Goal: Find specific page/section: Find specific page/section

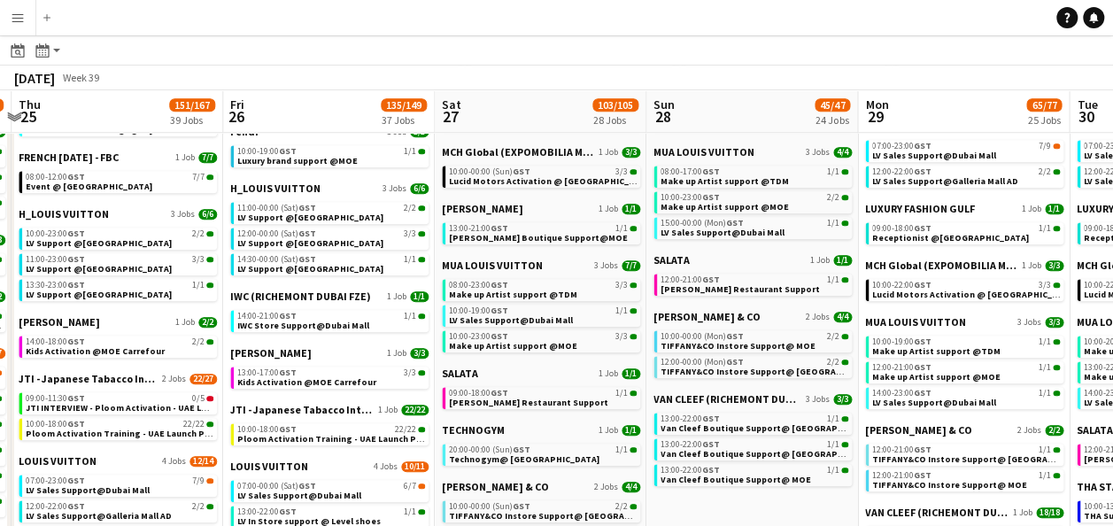
scroll to position [0, 448]
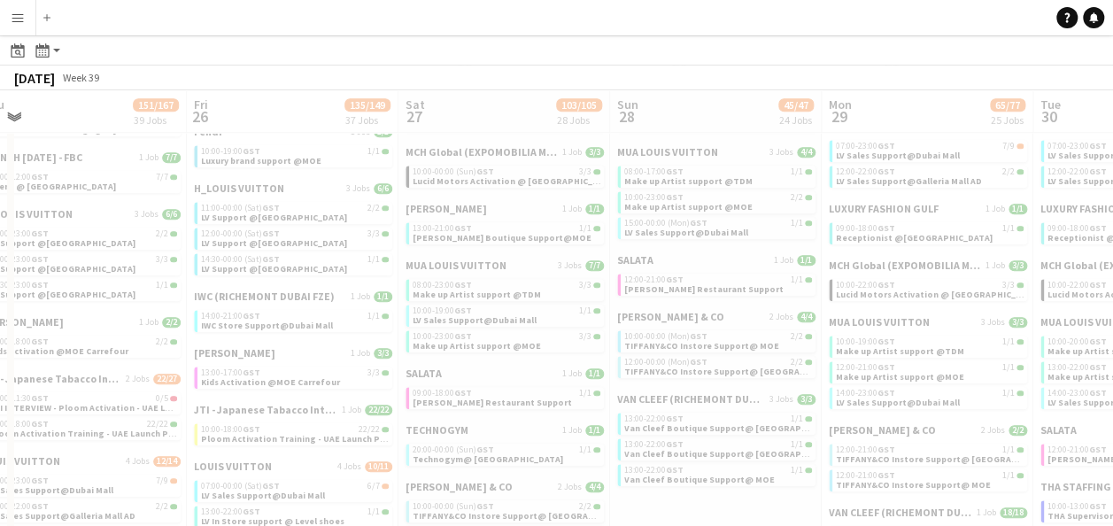
drag, startPoint x: 922, startPoint y: 232, endPoint x: 25, endPoint y: 241, distance: 896.9
click at [27, 243] on app-all-jobs "All Jobs Date picker [DATE] [DATE] [DATE] M [DATE] T [DATE] W [DATE] T [DATE] F…" at bounding box center [556, 336] width 1113 height 2019
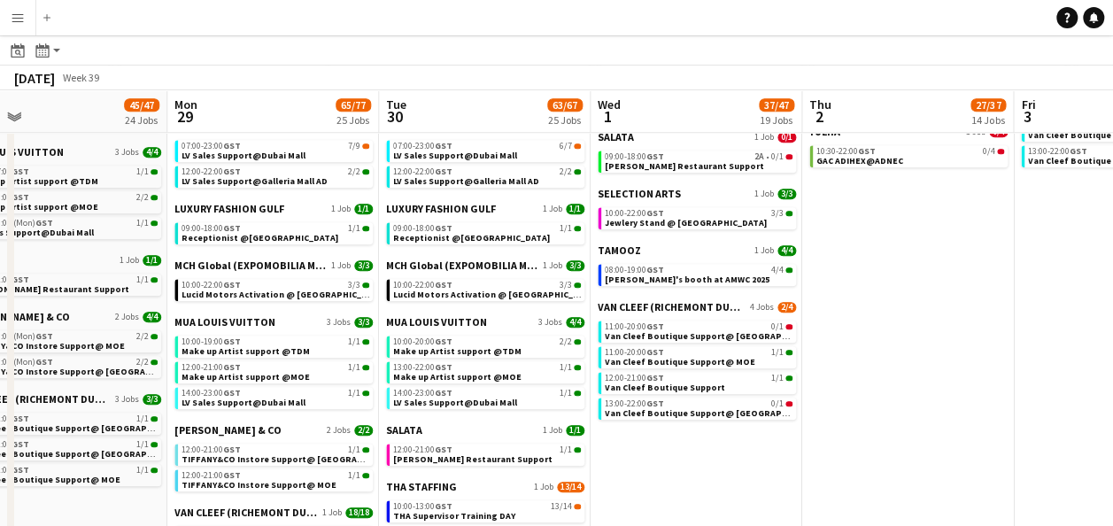
scroll to position [0, 830]
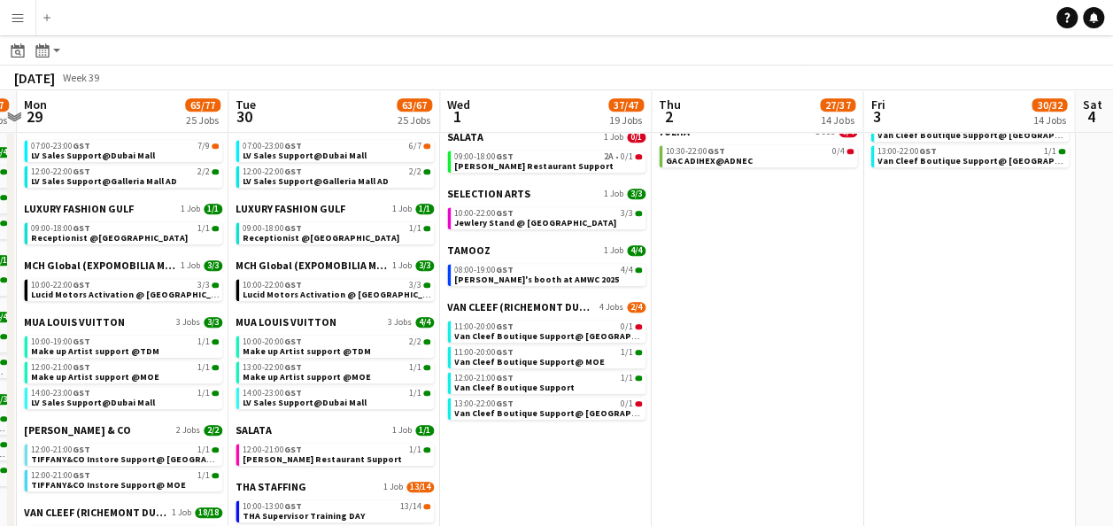
drag, startPoint x: 890, startPoint y: 297, endPoint x: 85, endPoint y: 296, distance: 804.7
click at [85, 296] on app-calendar-viewport "Thu 25 151/167 39 Jobs Fri 26 135/149 37 Jobs Sat 27 103/105 28 Jobs Sun 28 45/…" at bounding box center [556, 362] width 1113 height 1967
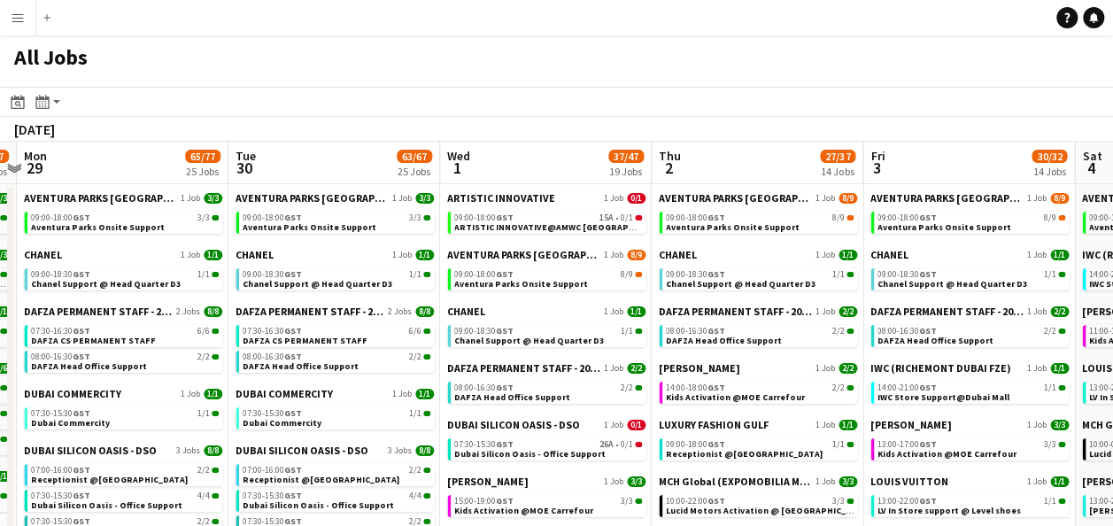
scroll to position [0, 490]
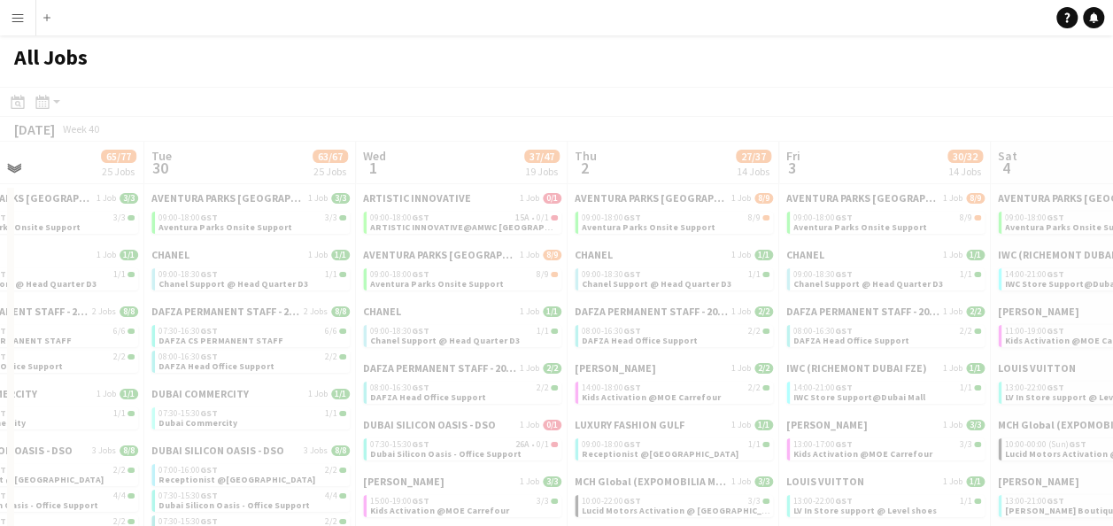
drag, startPoint x: 999, startPoint y: 358, endPoint x: 328, endPoint y: 347, distance: 671.1
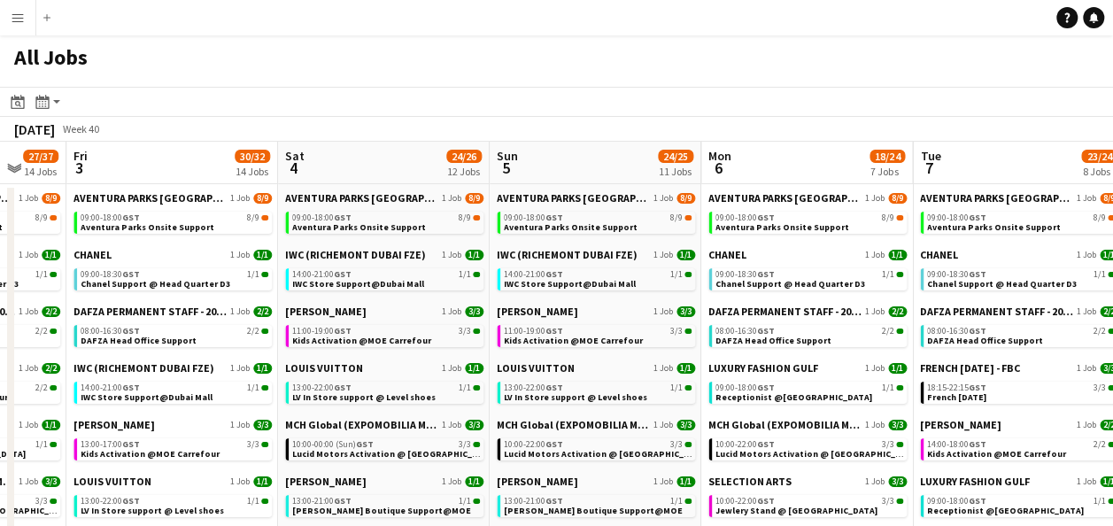
scroll to position [0, 424]
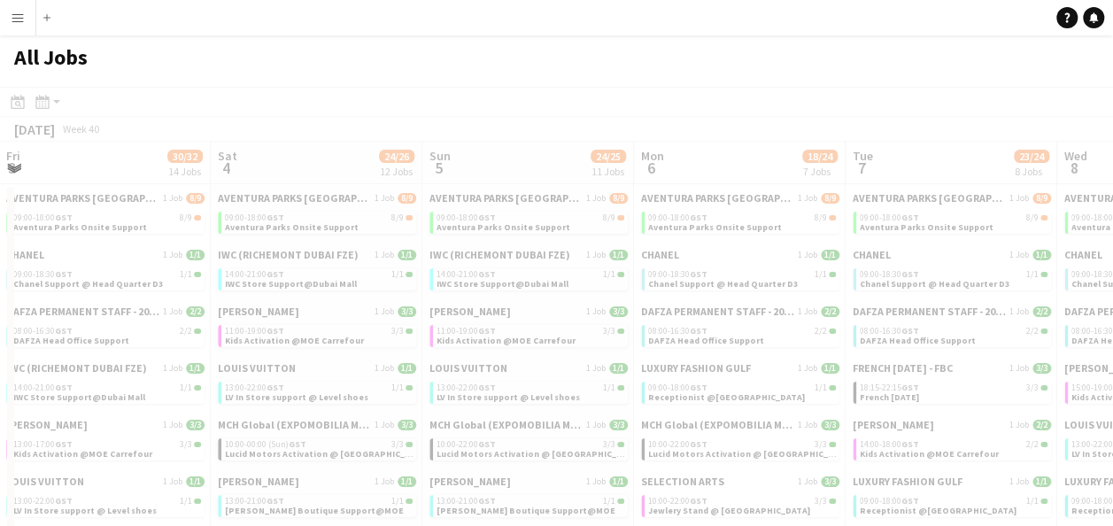
drag, startPoint x: 897, startPoint y: 331, endPoint x: 113, endPoint y: 331, distance: 783.5
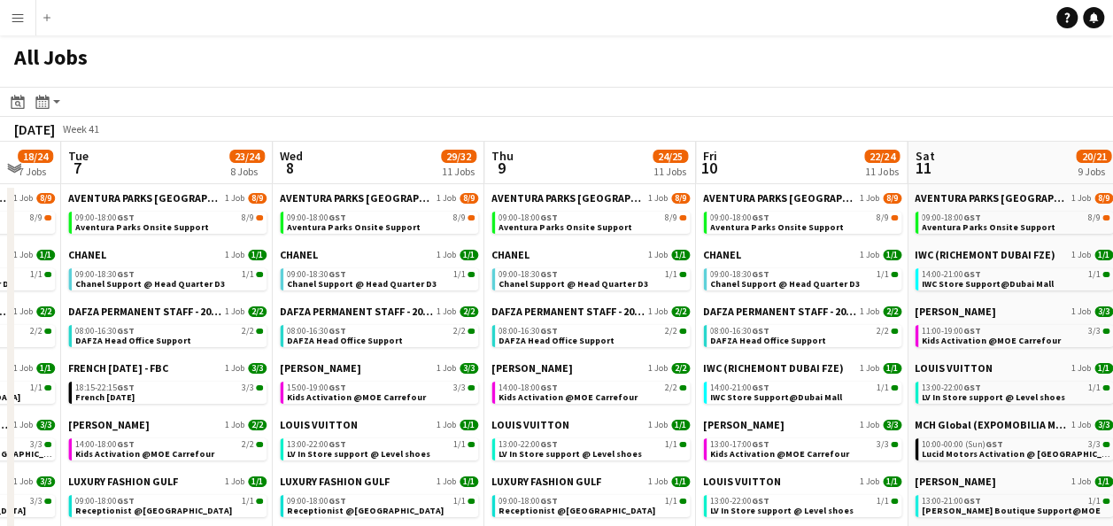
scroll to position [0, 431]
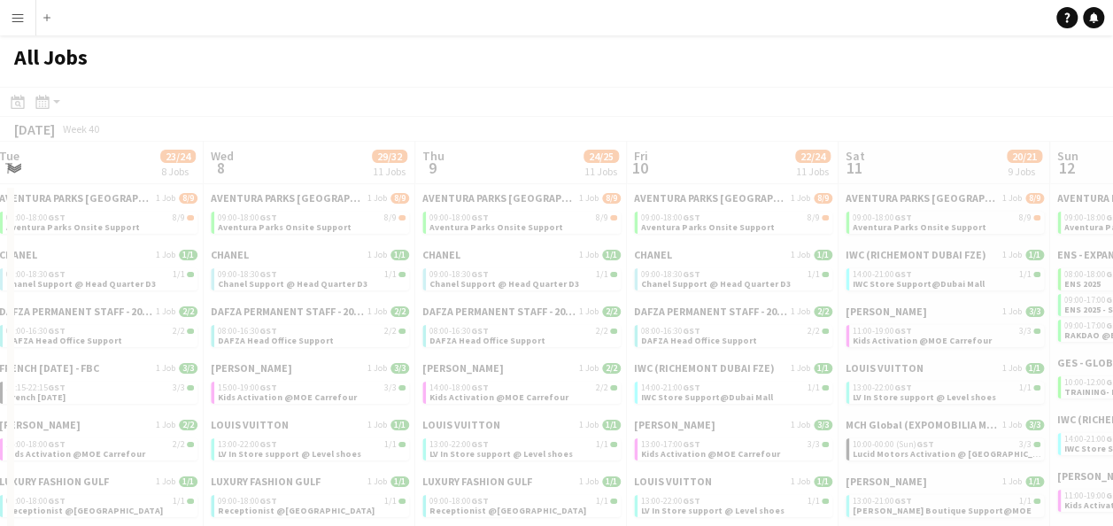
drag, startPoint x: 910, startPoint y: 320, endPoint x: 4, endPoint y: 257, distance: 908.7
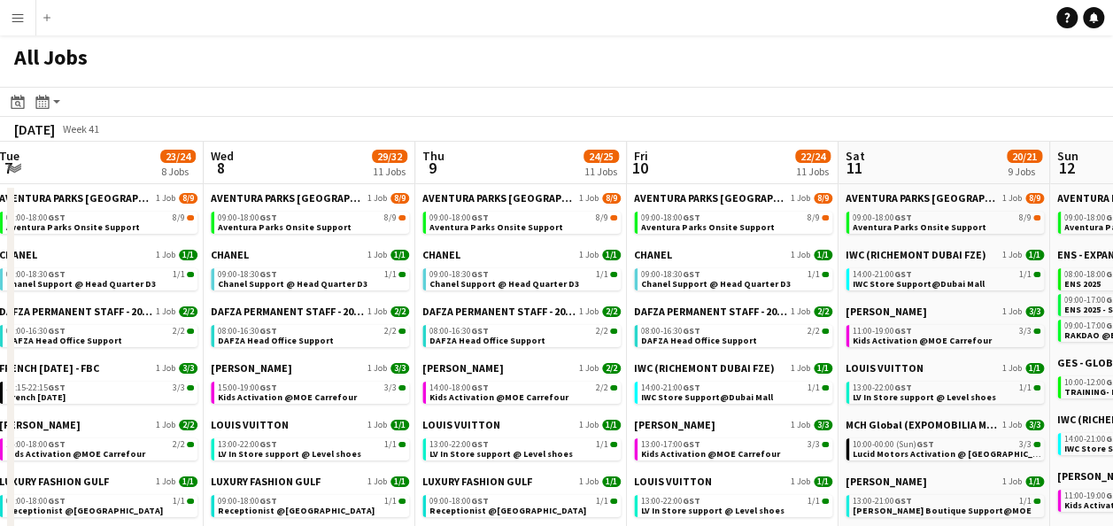
drag, startPoint x: 997, startPoint y: 301, endPoint x: 617, endPoint y: 297, distance: 379.8
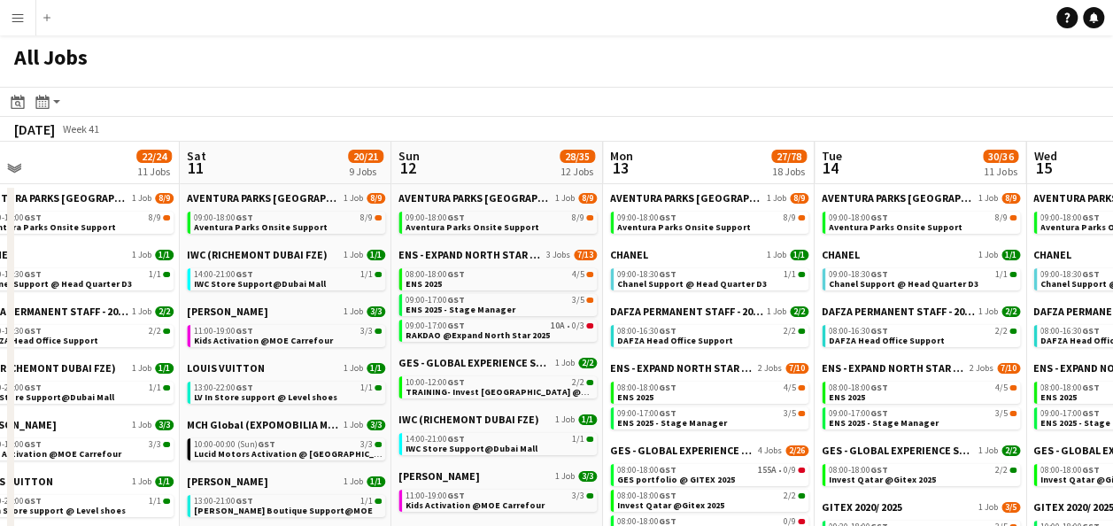
scroll to position [0, 452]
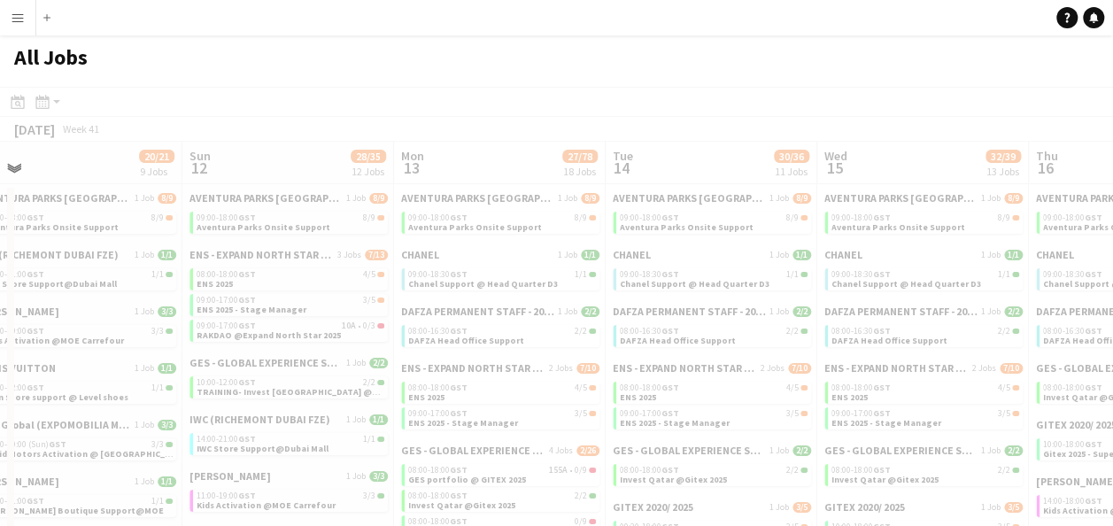
drag, startPoint x: 1009, startPoint y: 295, endPoint x: 66, endPoint y: 344, distance: 945.0
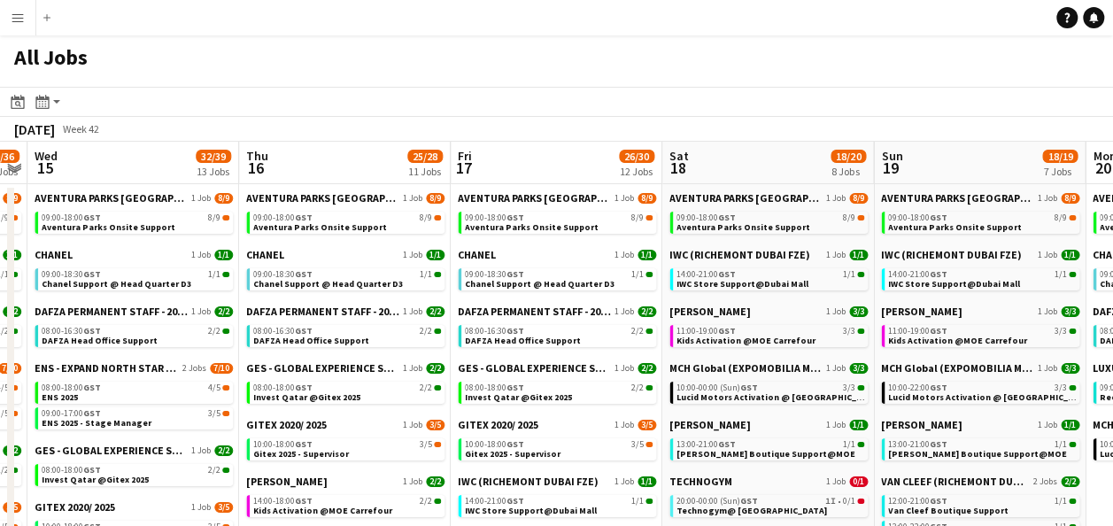
scroll to position [0, 424]
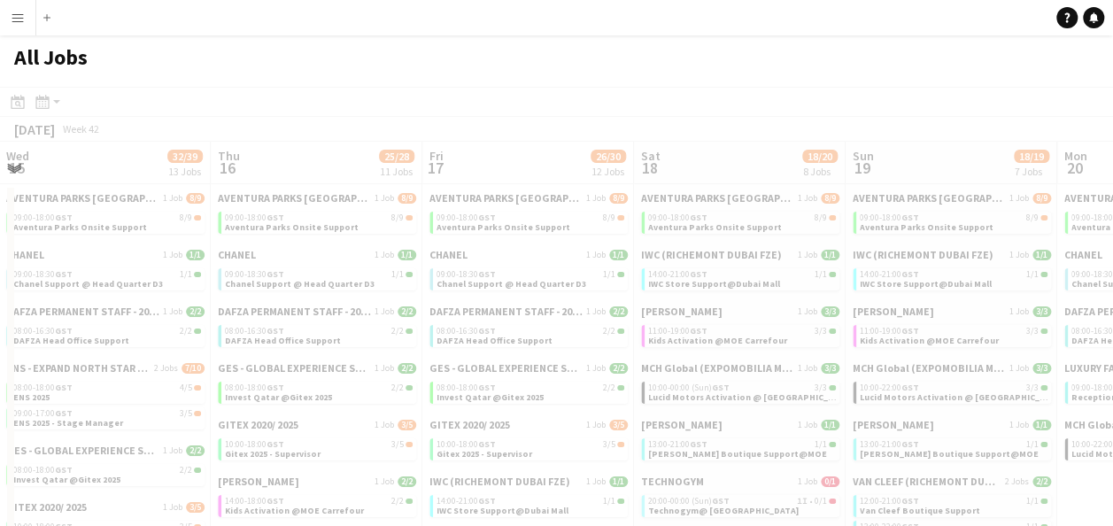
drag, startPoint x: 853, startPoint y: 237, endPoint x: 0, endPoint y: 159, distance: 857.0
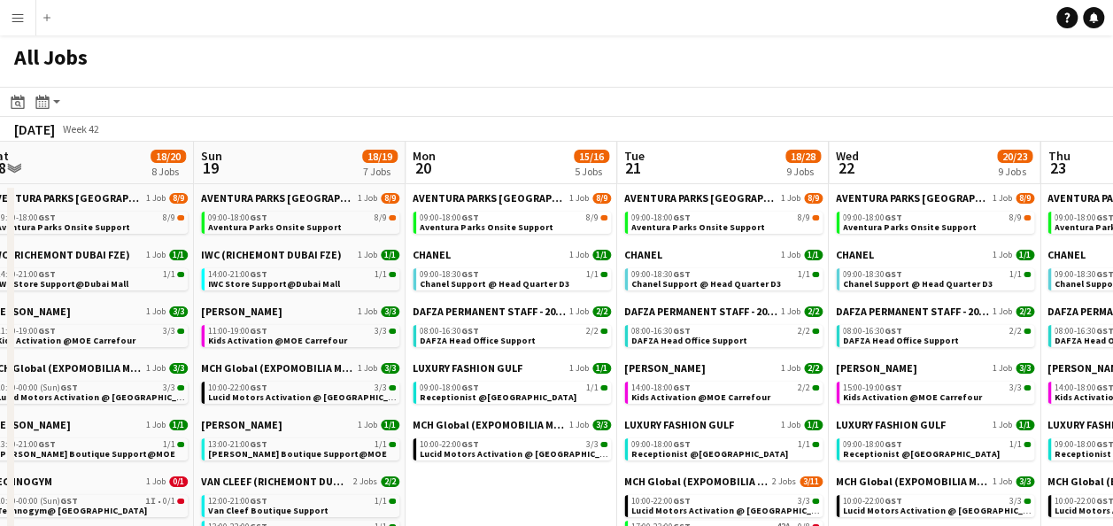
scroll to position [0, 654]
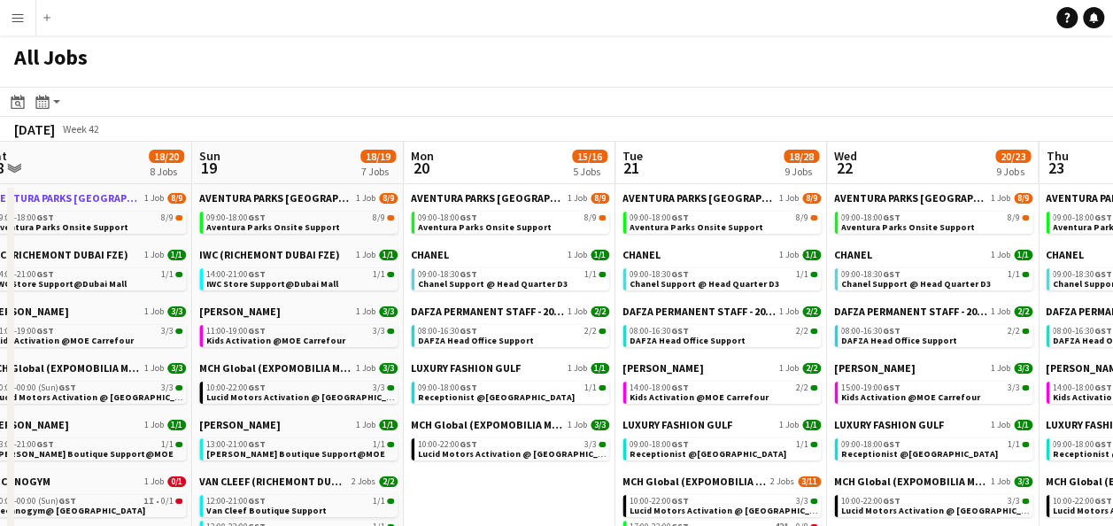
drag, startPoint x: 742, startPoint y: 239, endPoint x: 83, endPoint y: 193, distance: 660.3
drag, startPoint x: 486, startPoint y: 127, endPoint x: 949, endPoint y: 130, distance: 463.0
click at [949, 130] on div "[DATE] Week 42" at bounding box center [556, 129] width 1113 height 25
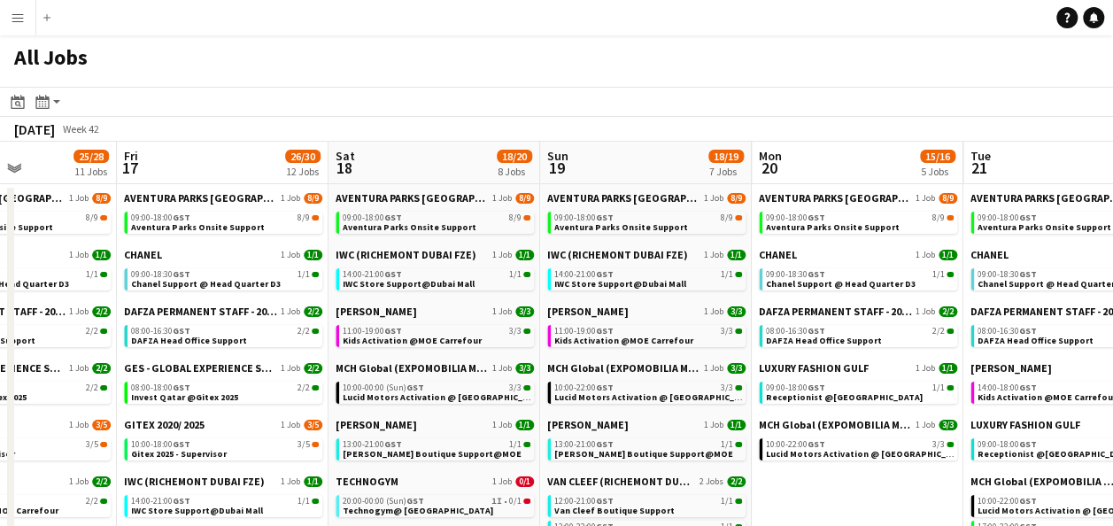
scroll to position [0, 562]
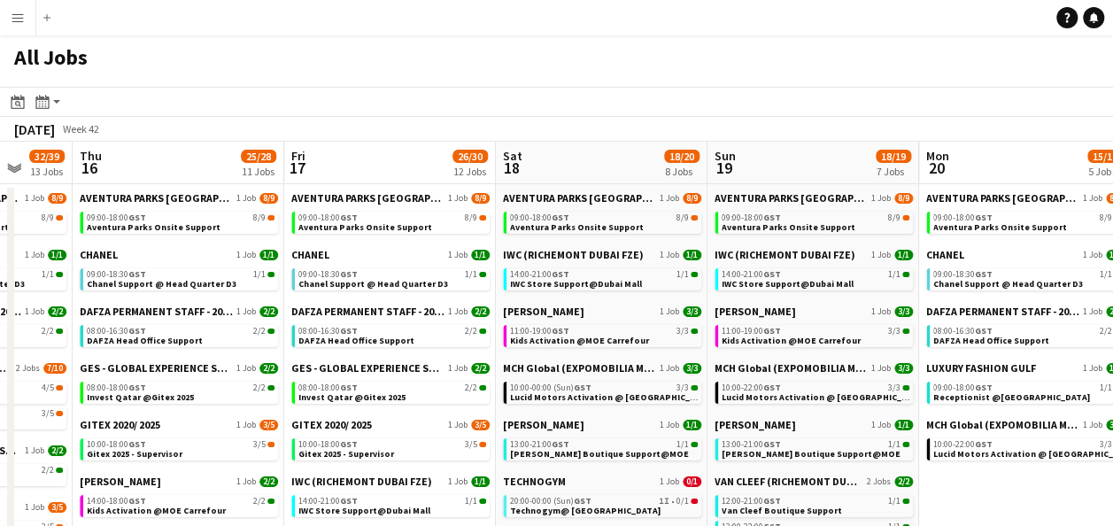
drag, startPoint x: 540, startPoint y: 190, endPoint x: 1390, endPoint y: 223, distance: 850.5
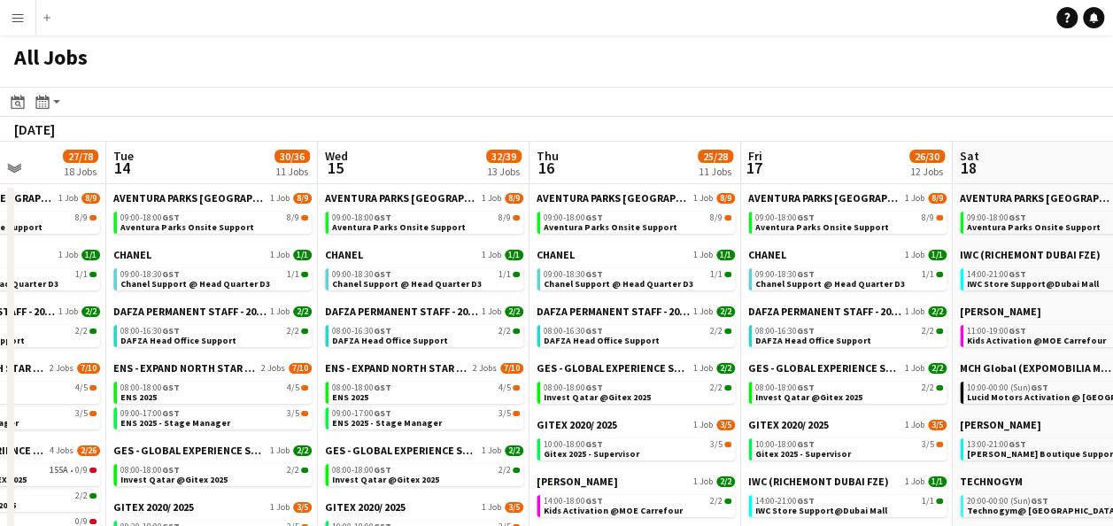
drag, startPoint x: 427, startPoint y: 190, endPoint x: 1277, endPoint y: 201, distance: 850.0
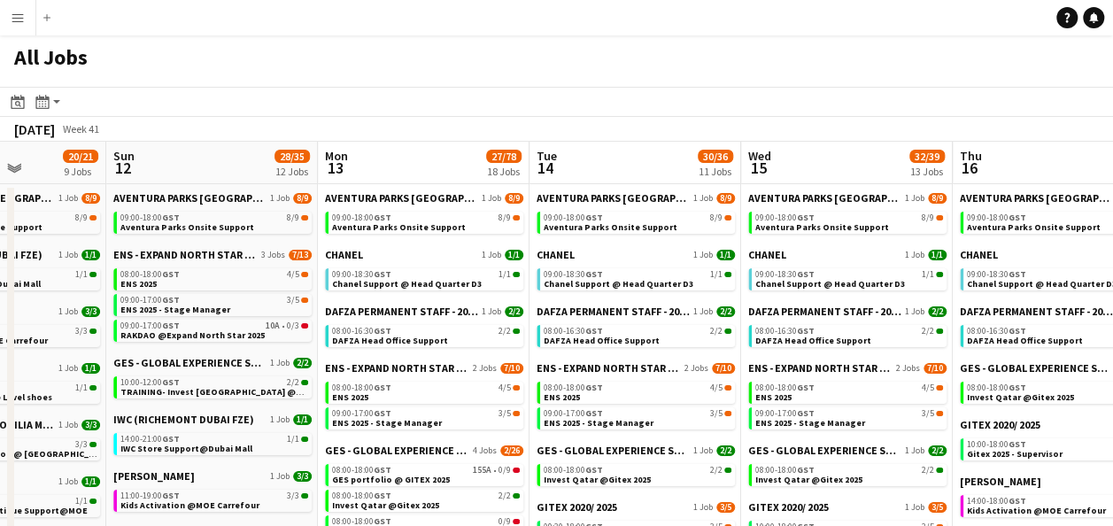
scroll to position [0, 529]
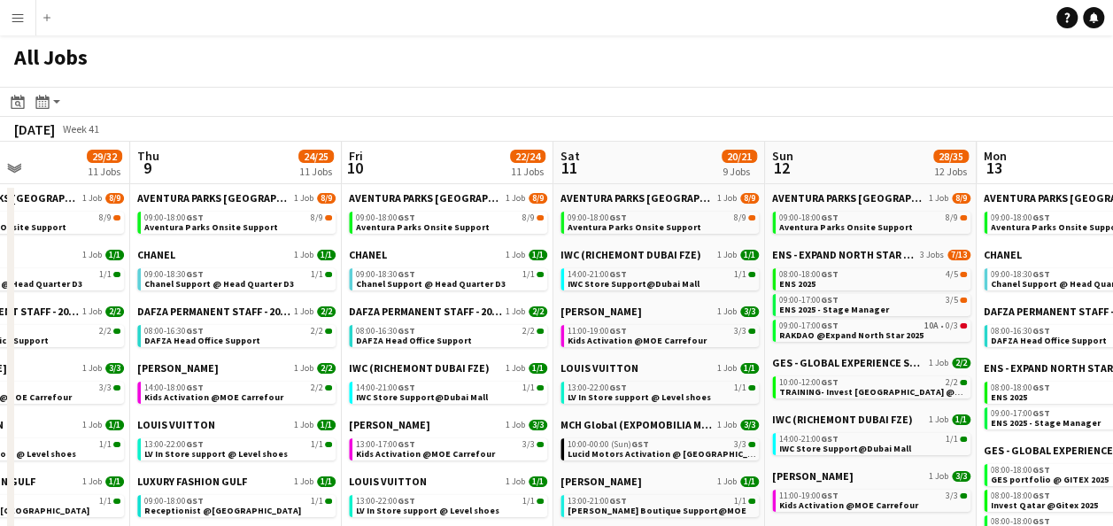
drag, startPoint x: 451, startPoint y: 191, endPoint x: 1196, endPoint y: 221, distance: 746.0
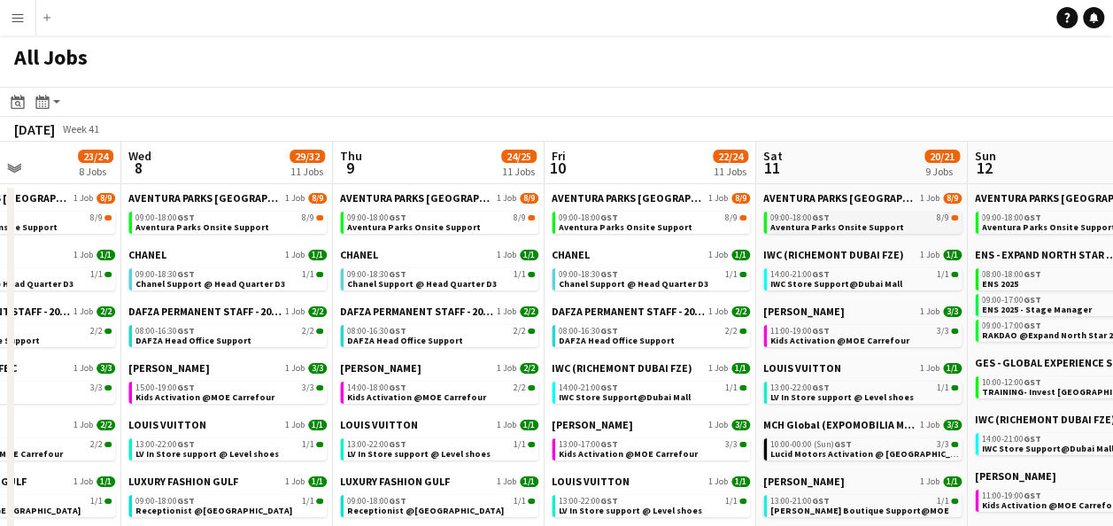
drag, startPoint x: 401, startPoint y: 189, endPoint x: 1027, endPoint y: 221, distance: 626.7
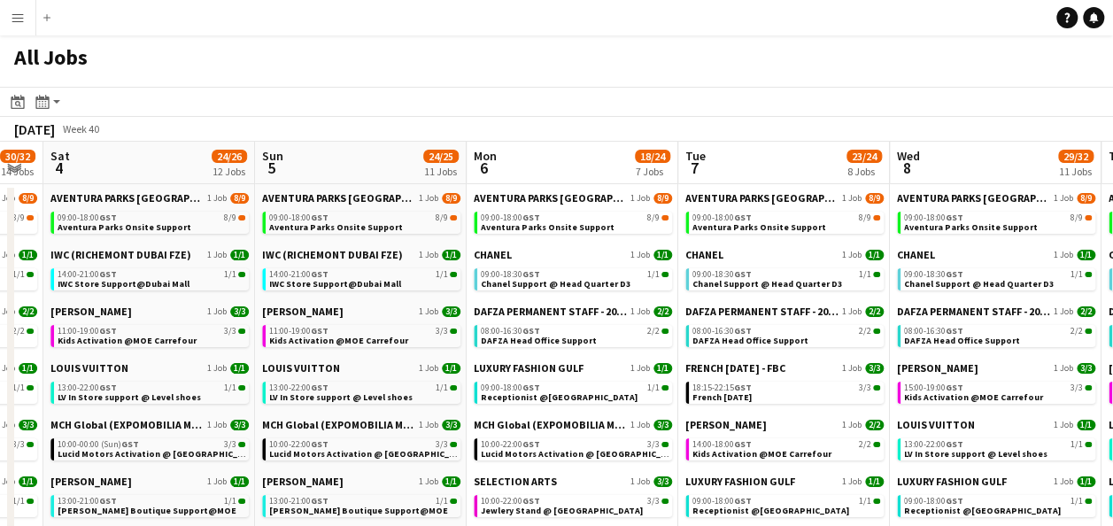
scroll to position [0, 454]
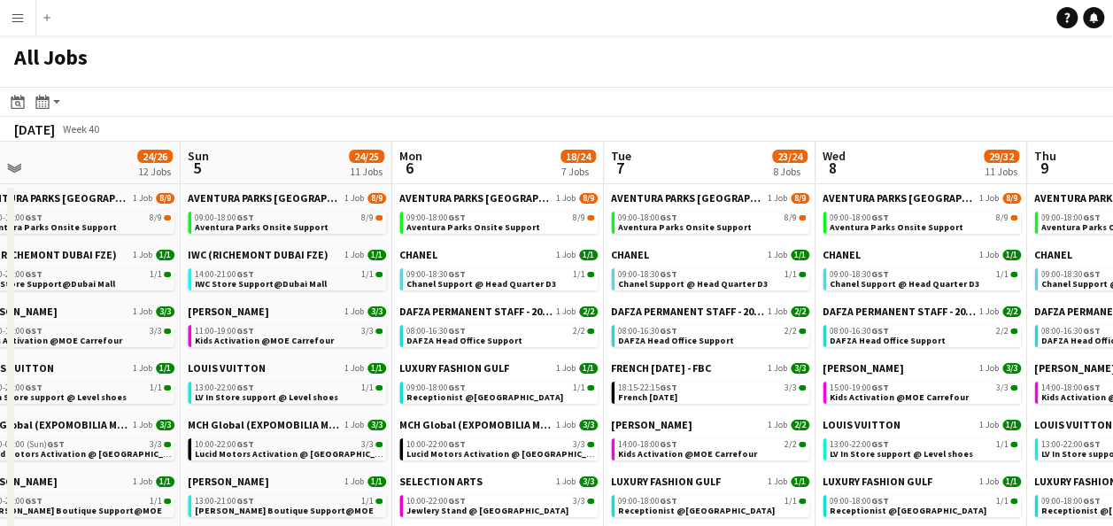
drag, startPoint x: 607, startPoint y: 186, endPoint x: 1306, endPoint y: 197, distance: 698.6
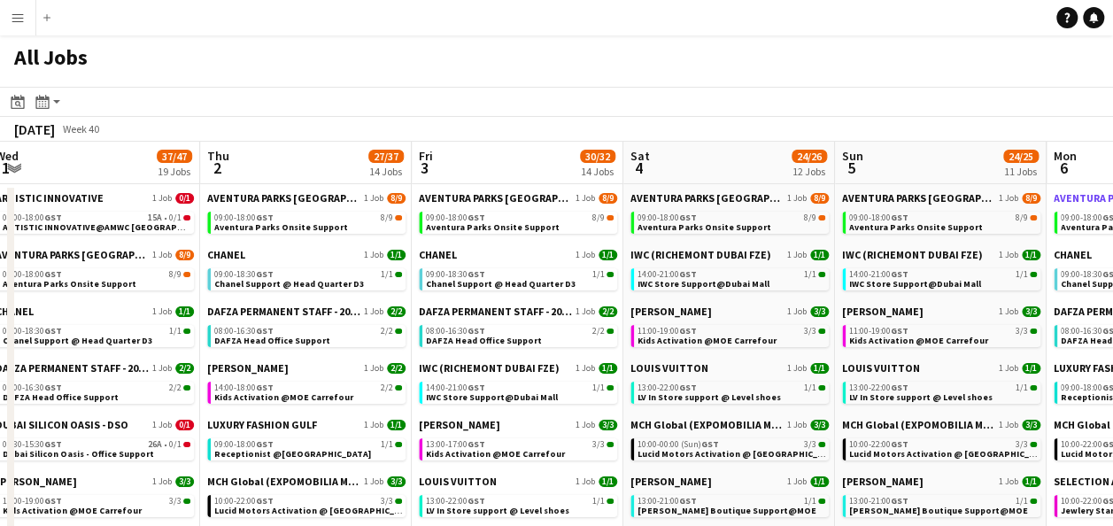
scroll to position [0, 482]
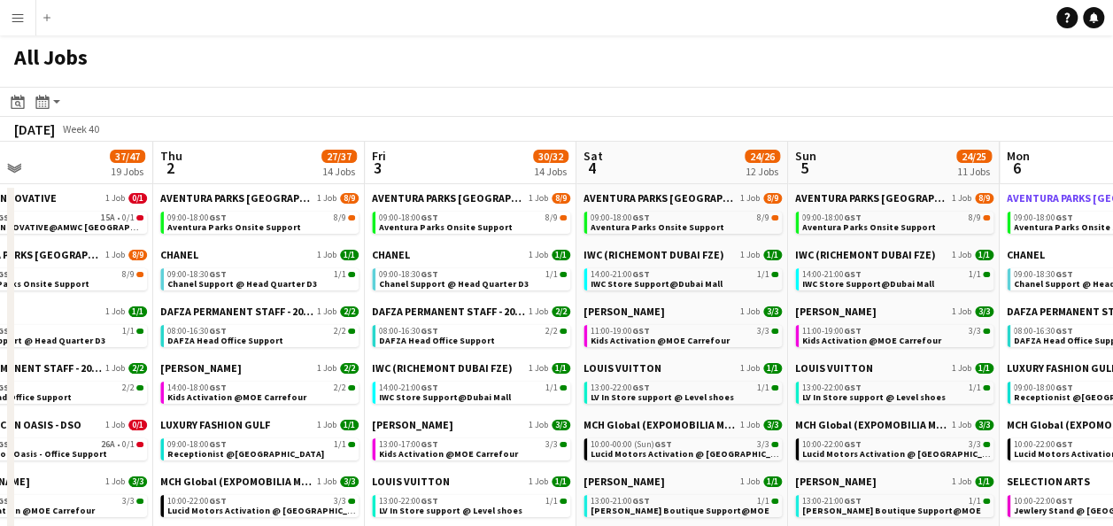
drag, startPoint x: 412, startPoint y: 189, endPoint x: 1062, endPoint y: 200, distance: 650.8
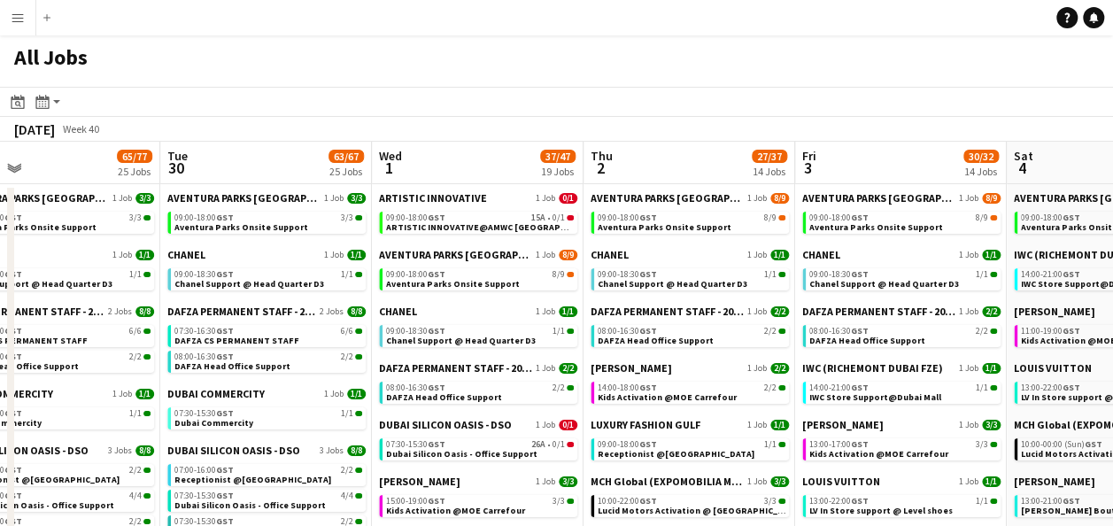
scroll to position [0, 510]
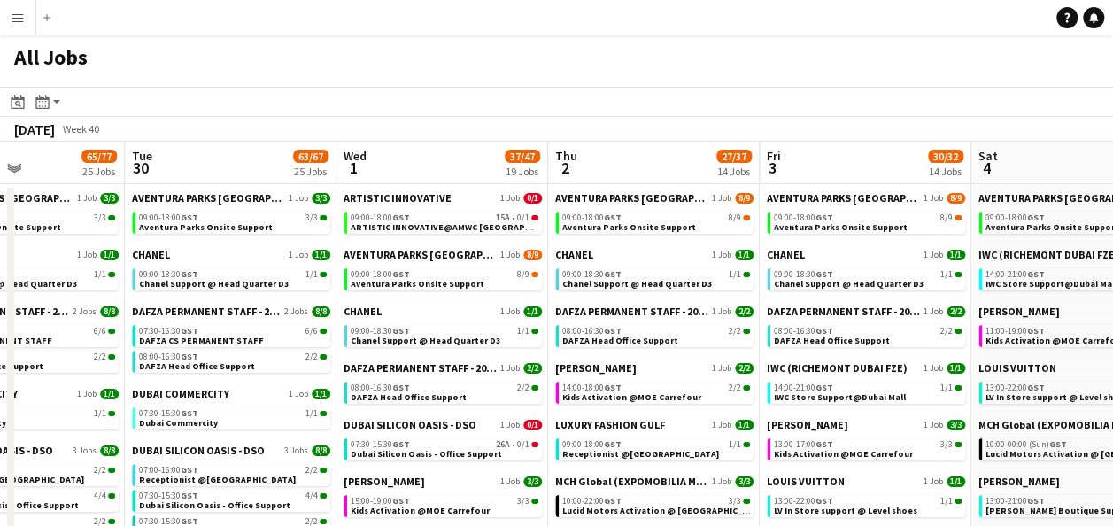
drag, startPoint x: 689, startPoint y: 151, endPoint x: 1160, endPoint y: 152, distance: 471.0
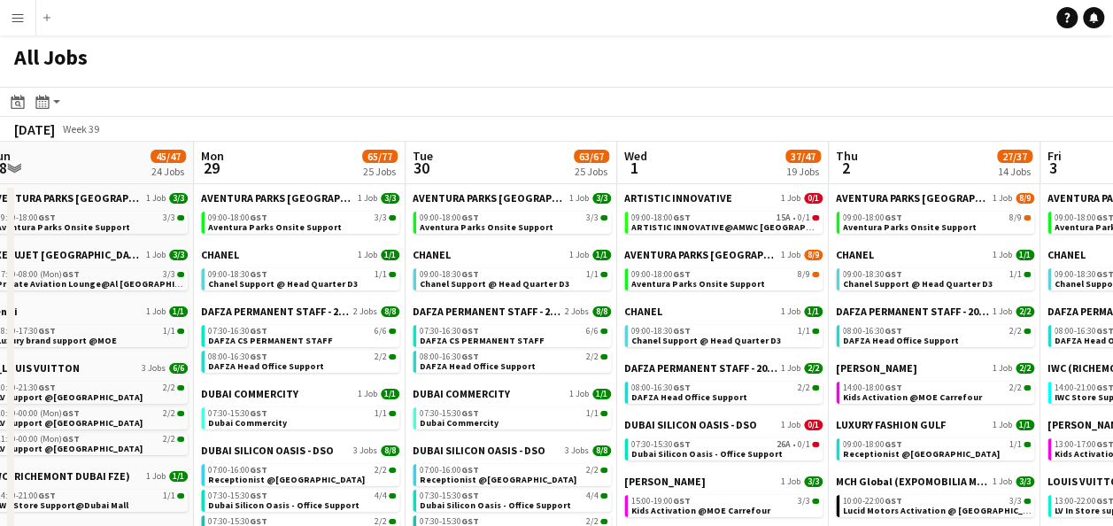
drag, startPoint x: 821, startPoint y: 148, endPoint x: 1163, endPoint y: 151, distance: 342.6
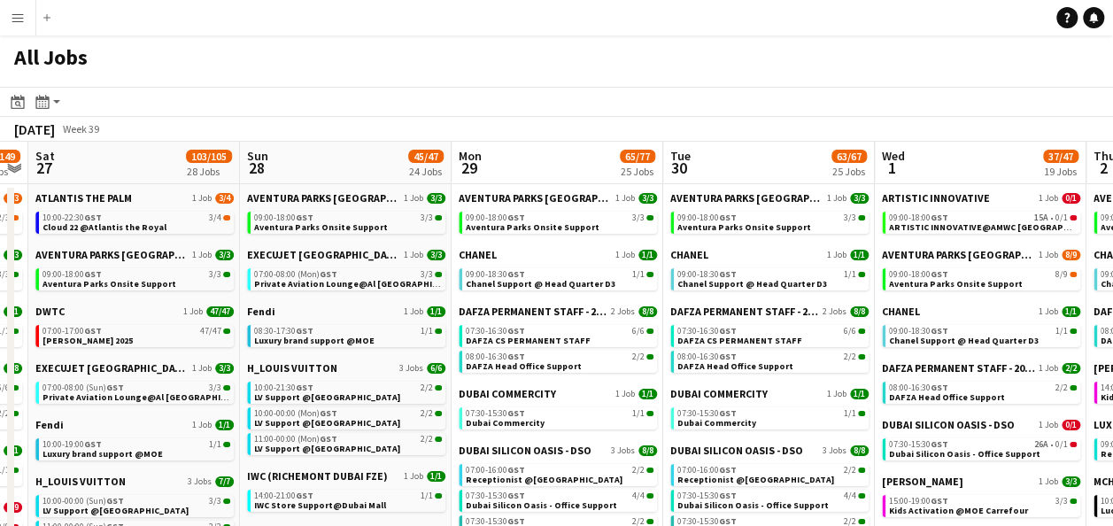
scroll to position [0, 368]
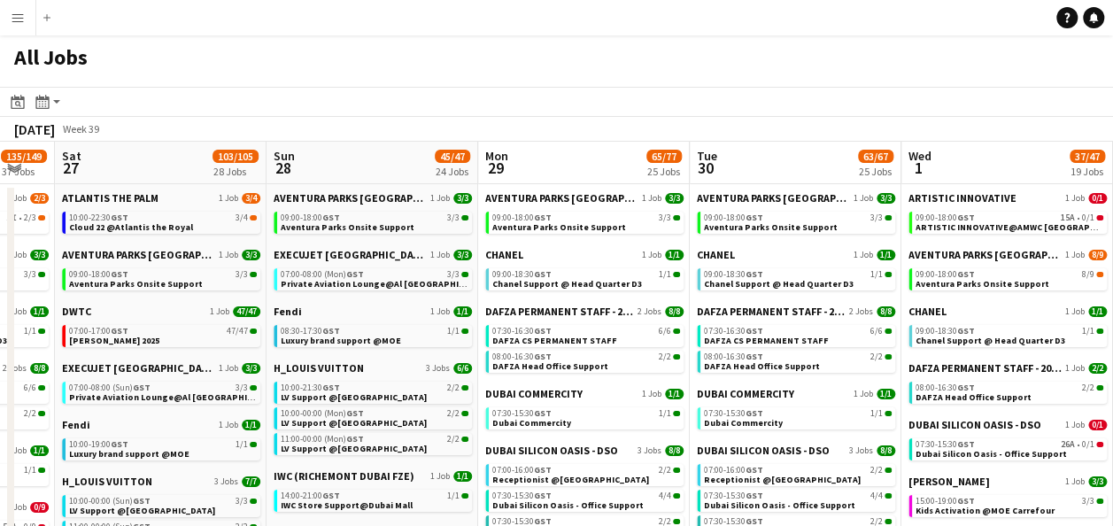
drag, startPoint x: 673, startPoint y: 149, endPoint x: 953, endPoint y: 158, distance: 280.8
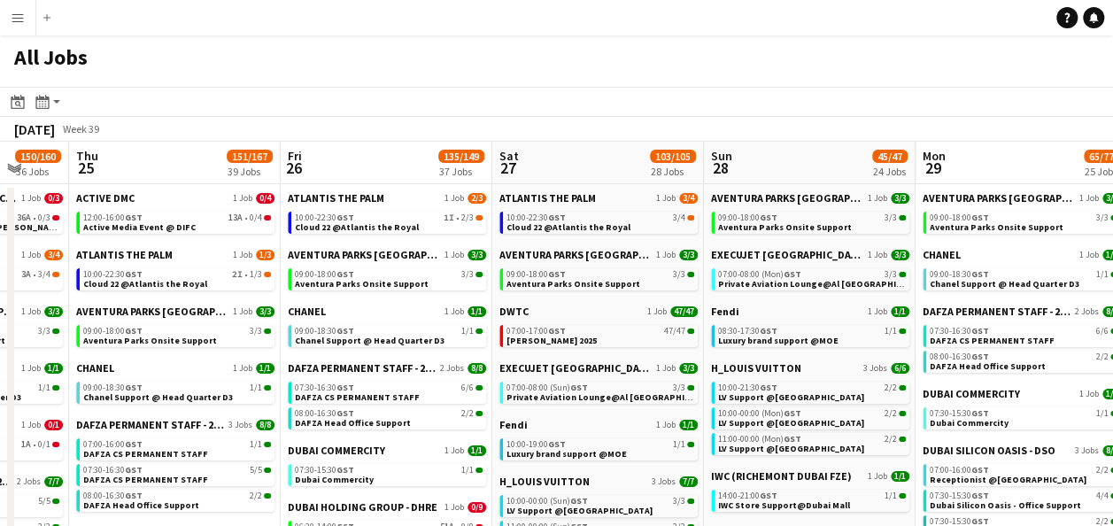
scroll to position [0, 521]
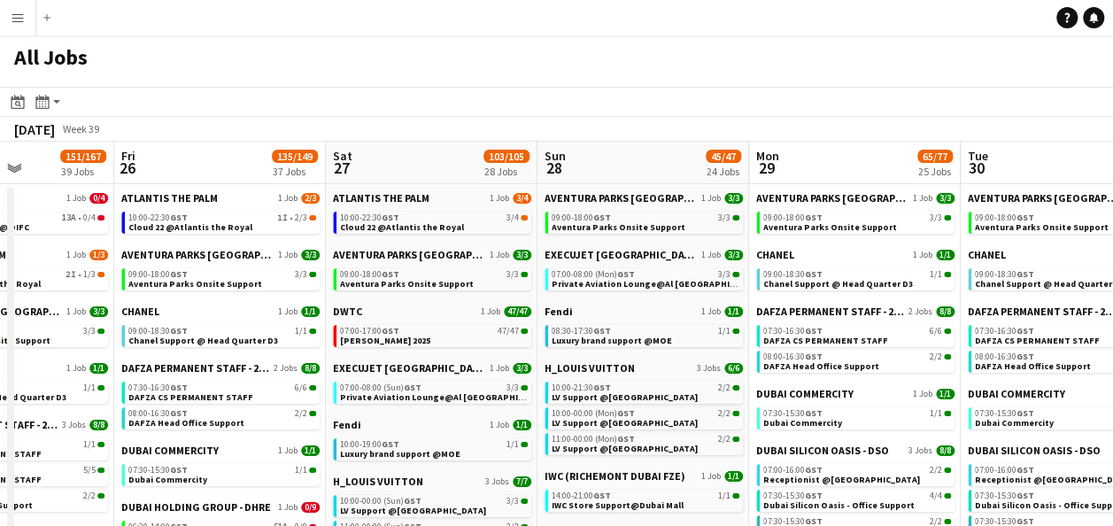
drag, startPoint x: 581, startPoint y: 145, endPoint x: 852, endPoint y: 145, distance: 270.9
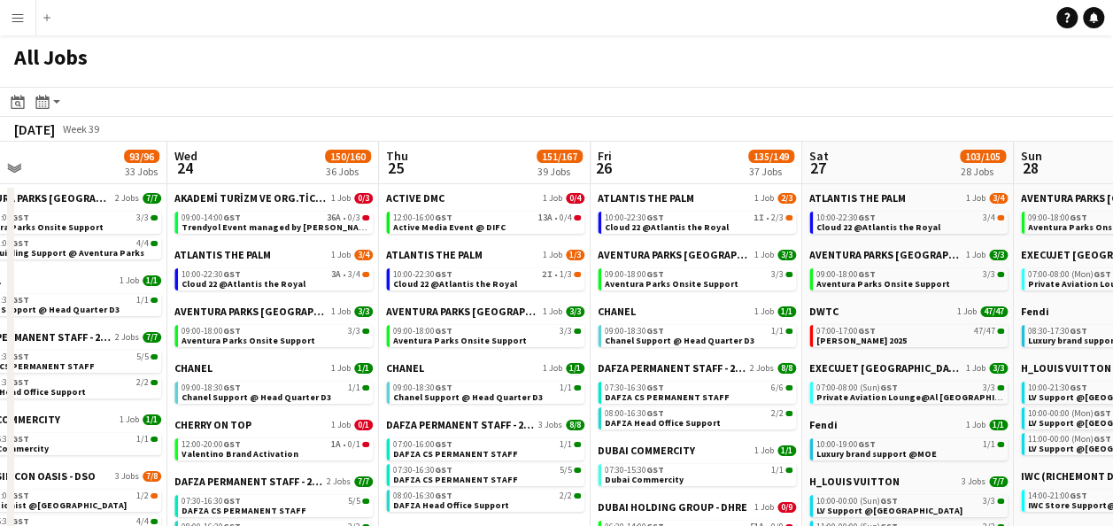
drag, startPoint x: 446, startPoint y: 149, endPoint x: 922, endPoint y: 154, distance: 476.3
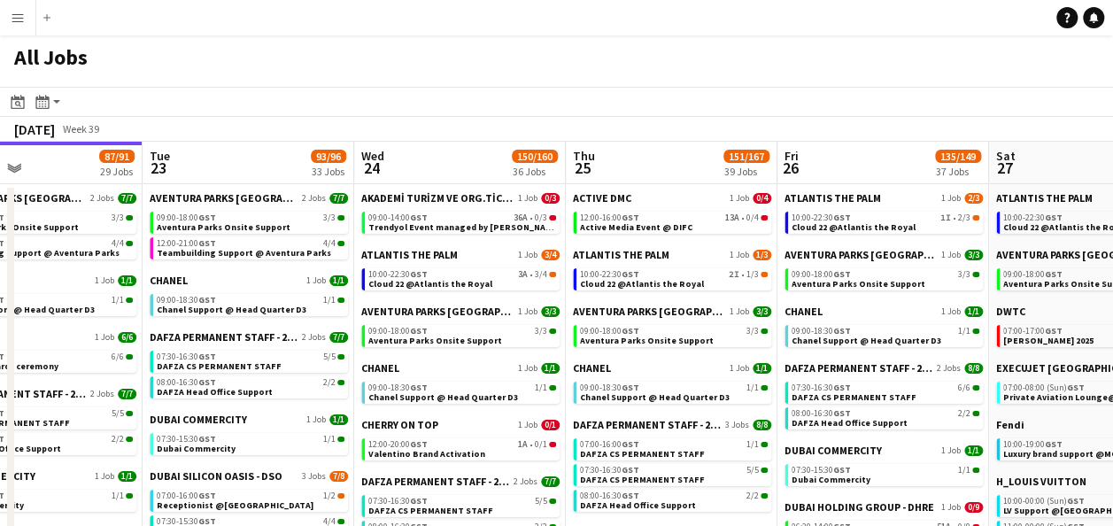
scroll to position [0, 424]
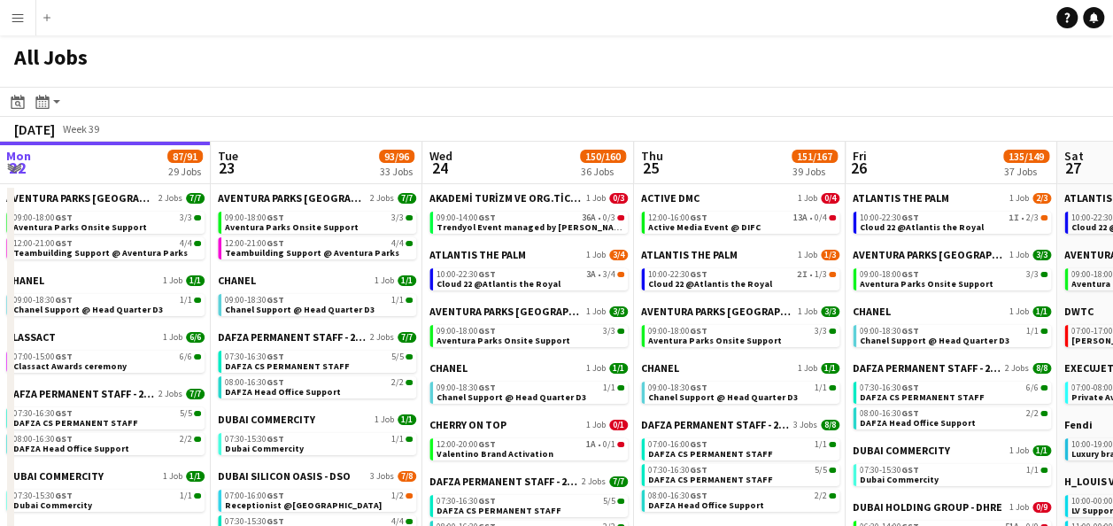
drag, startPoint x: 459, startPoint y: 147, endPoint x: 714, endPoint y: 149, distance: 254.1
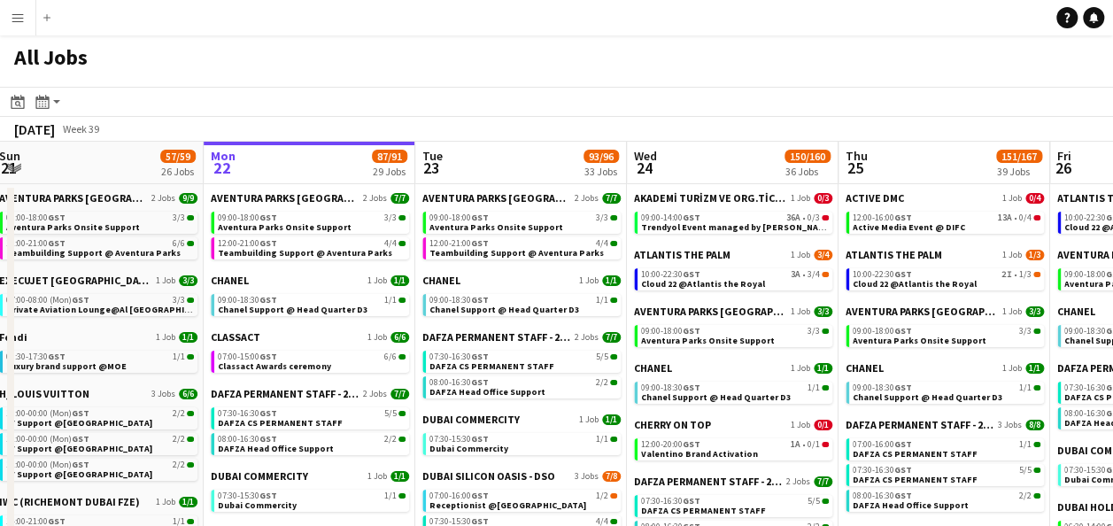
scroll to position [0, 406]
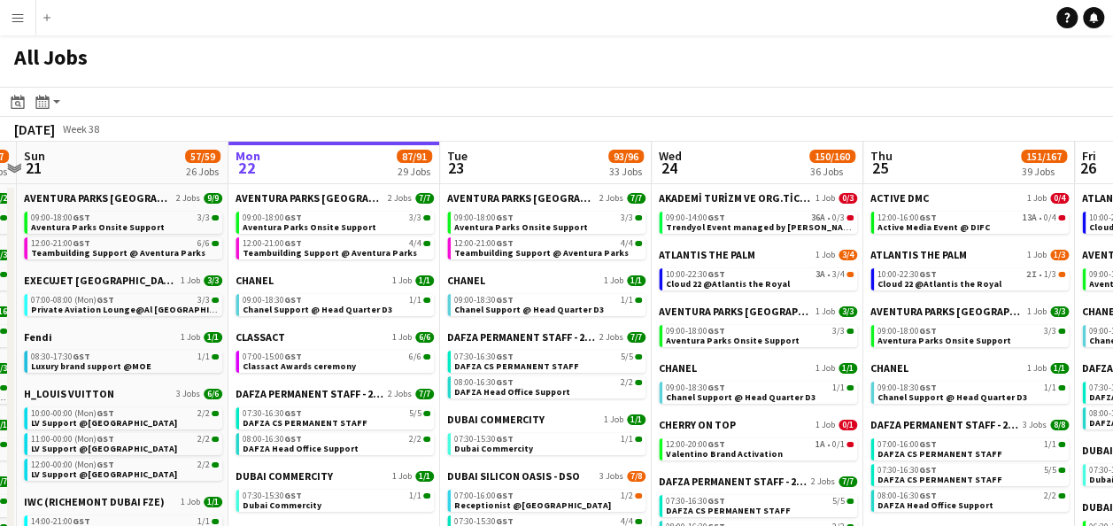
drag, startPoint x: 312, startPoint y: 150, endPoint x: 541, endPoint y: 149, distance: 229.3
